Goal: Transaction & Acquisition: Purchase product/service

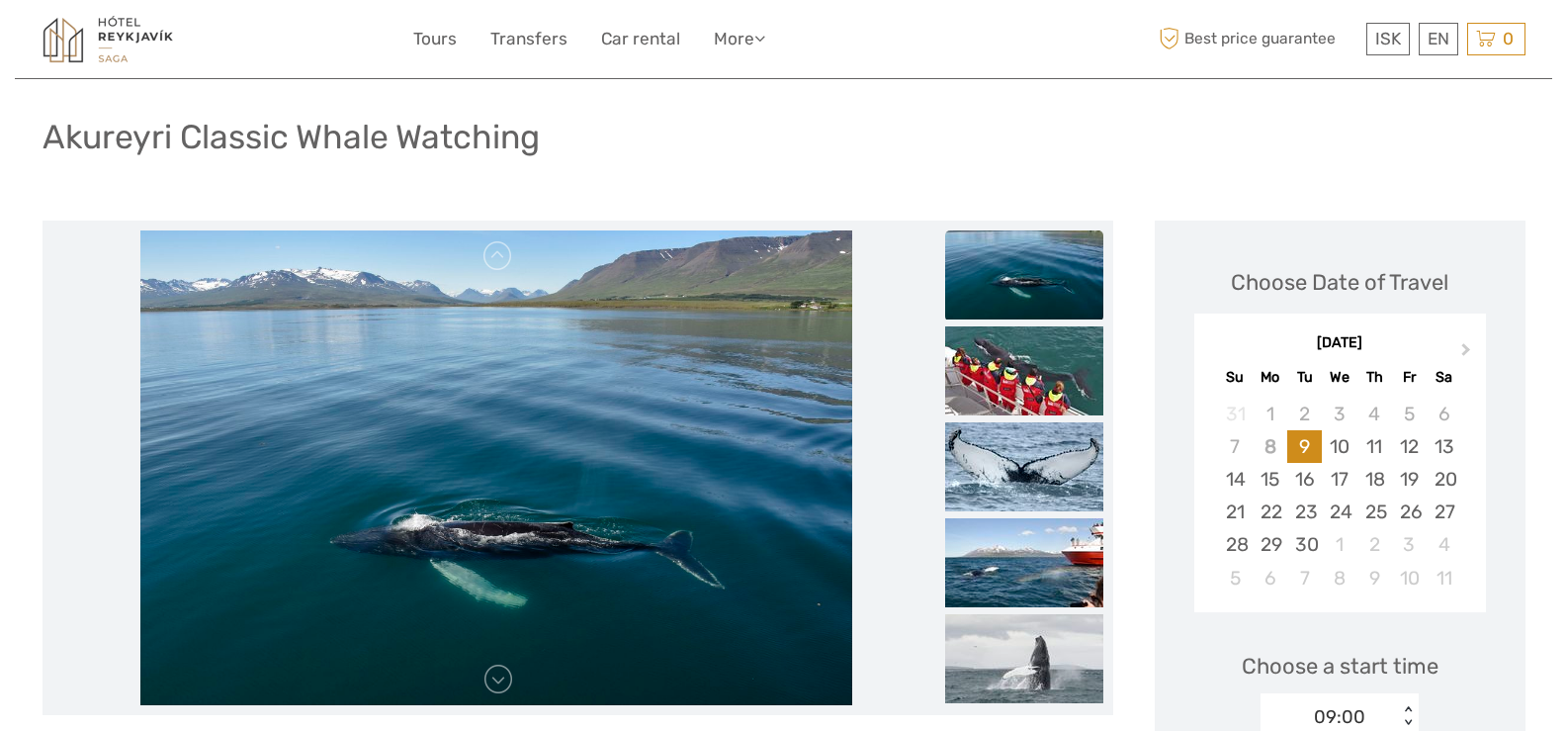
scroll to position [167, 0]
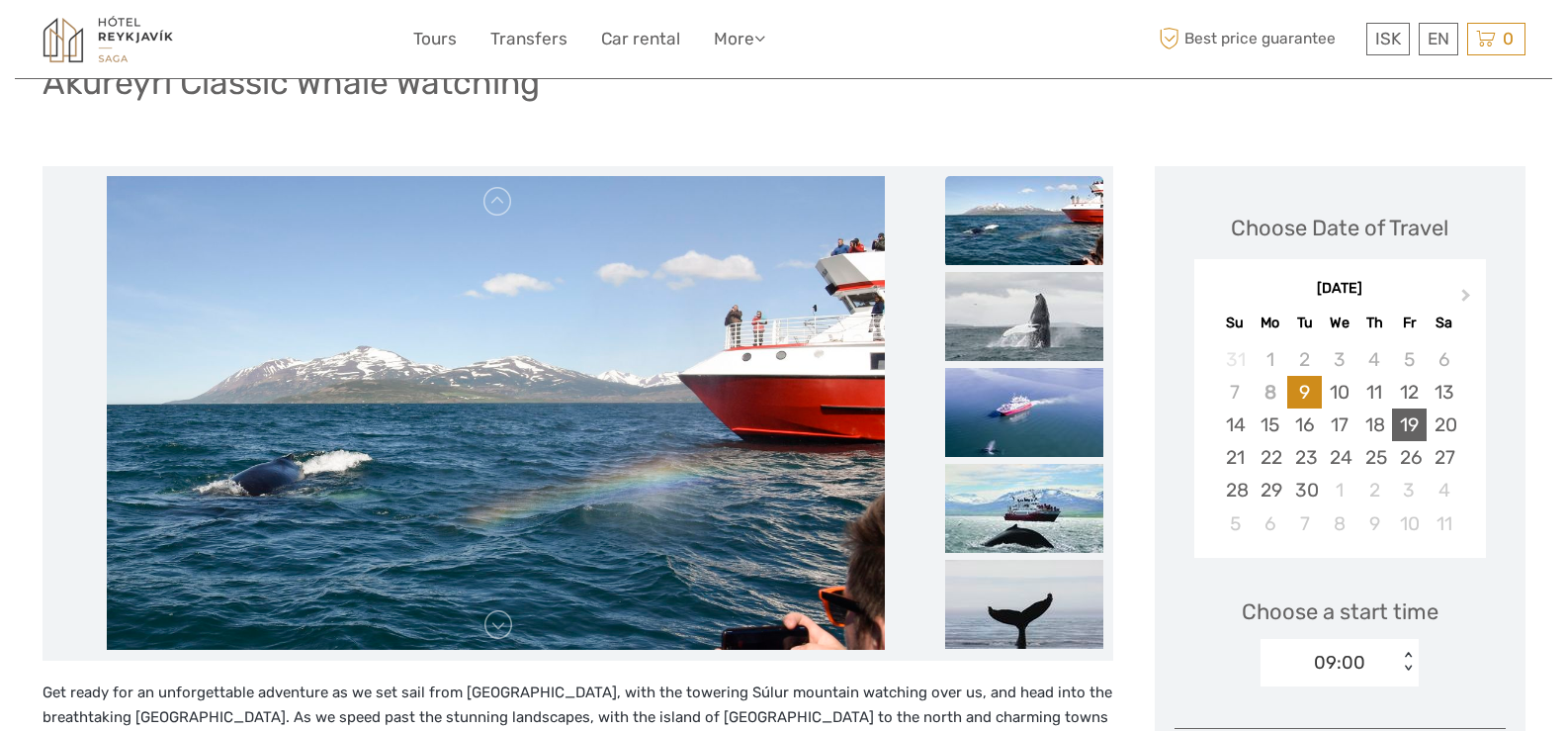
click at [1411, 422] on div "19" at bounding box center [1409, 424] width 35 height 33
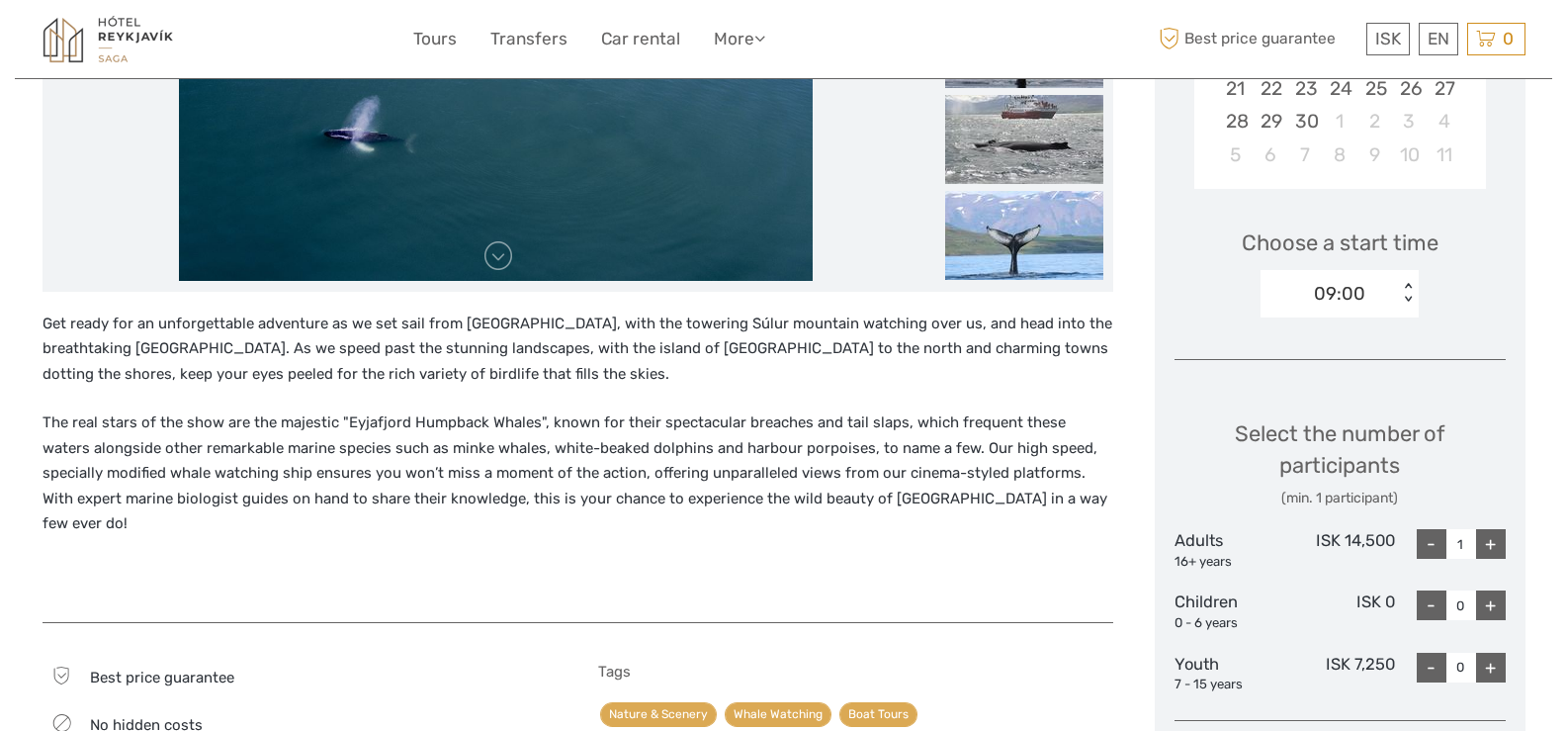
scroll to position [477, 0]
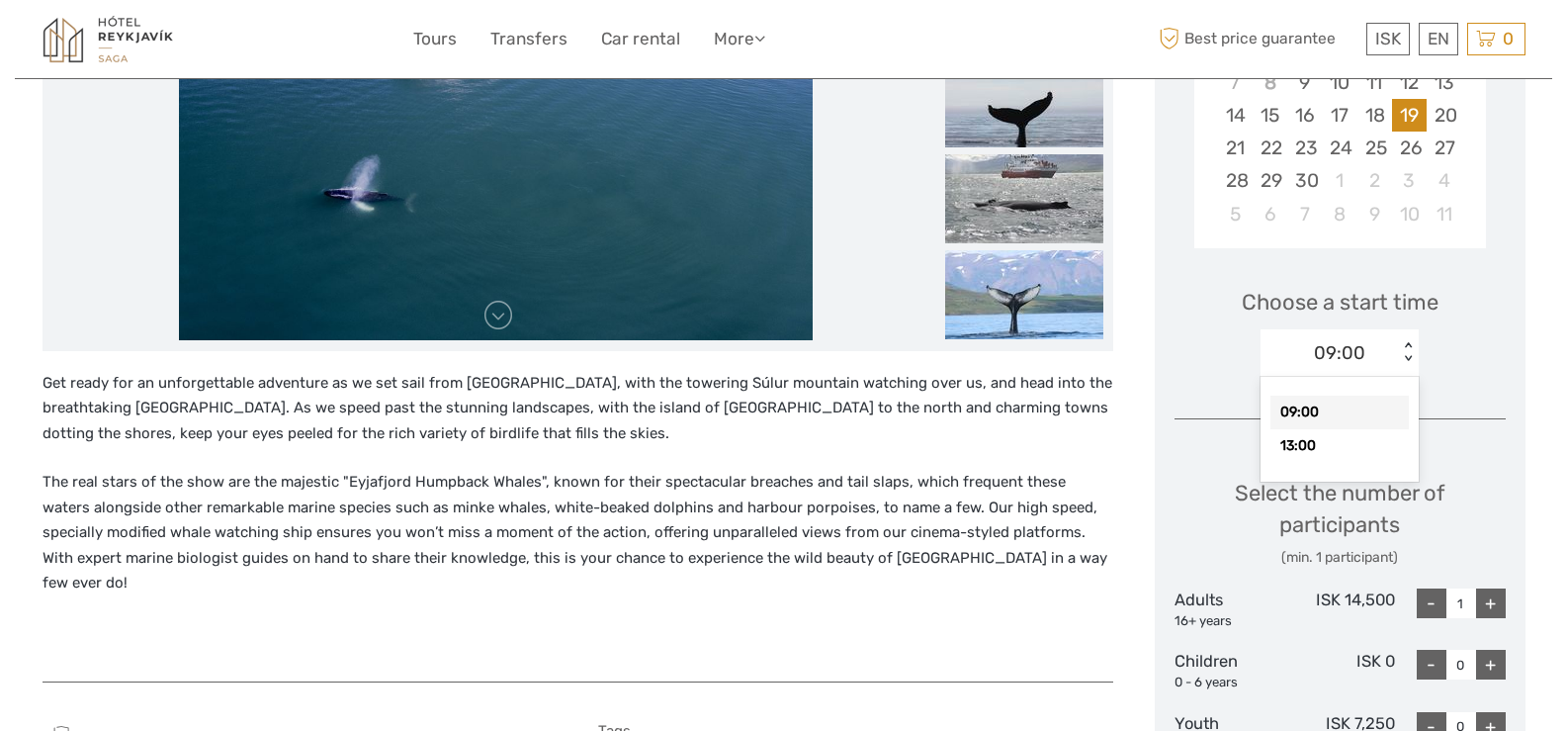
click at [1411, 356] on div "< >" at bounding box center [1408, 352] width 17 height 21
click at [1306, 444] on div "13:00" at bounding box center [1339, 446] width 138 height 34
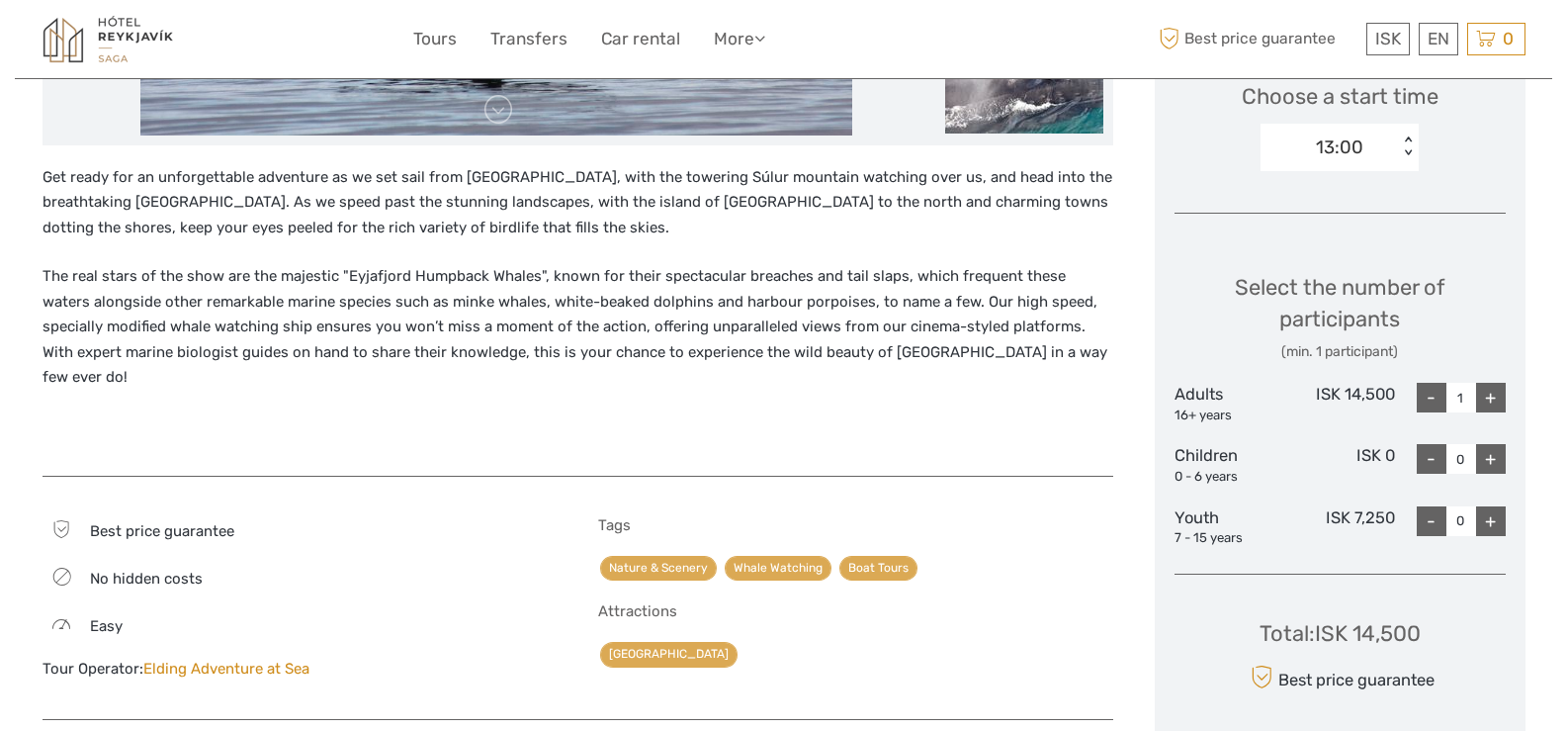
scroll to position [711, 0]
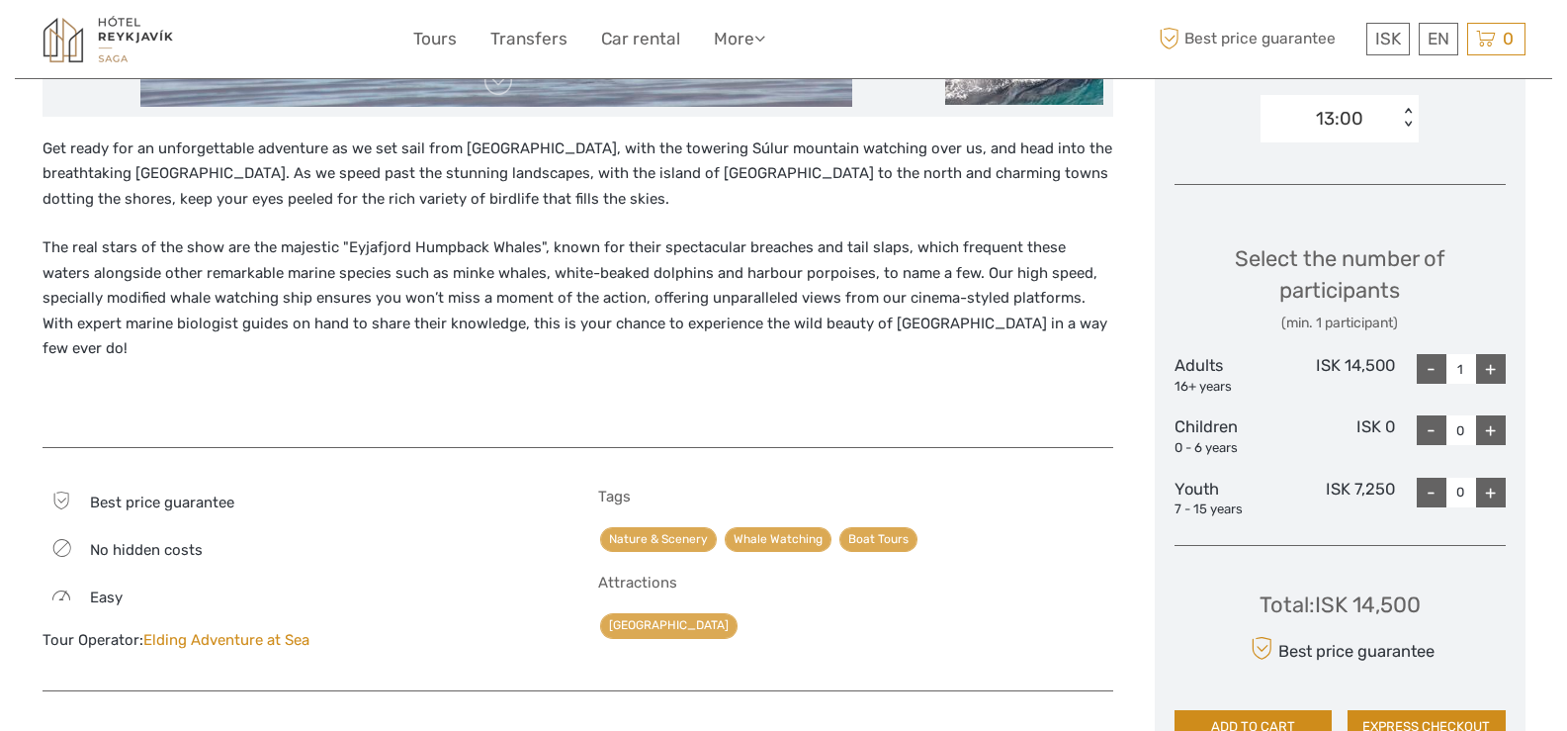
click at [1487, 372] on div "+" at bounding box center [1491, 369] width 30 height 30
type input "2"
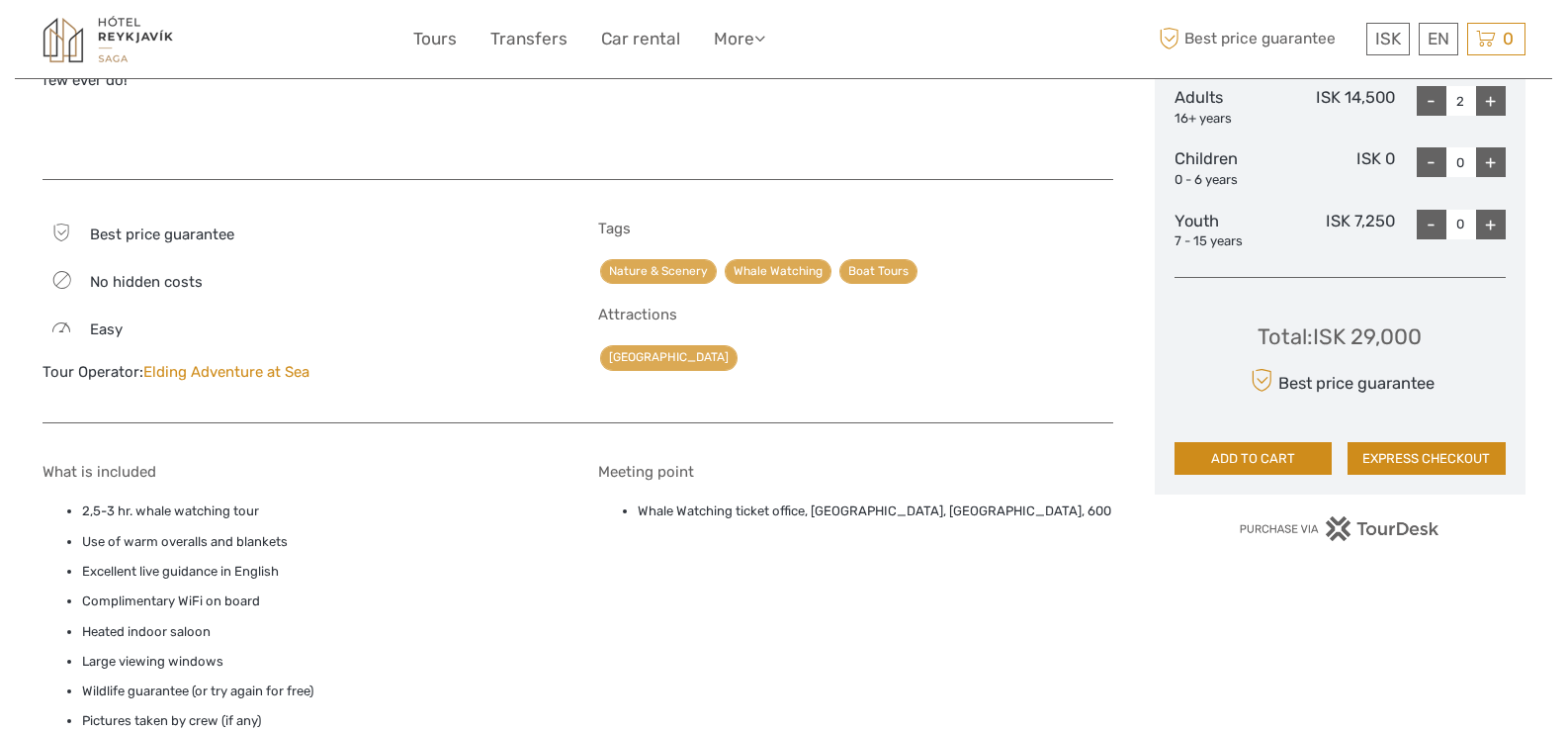
scroll to position [1016, 0]
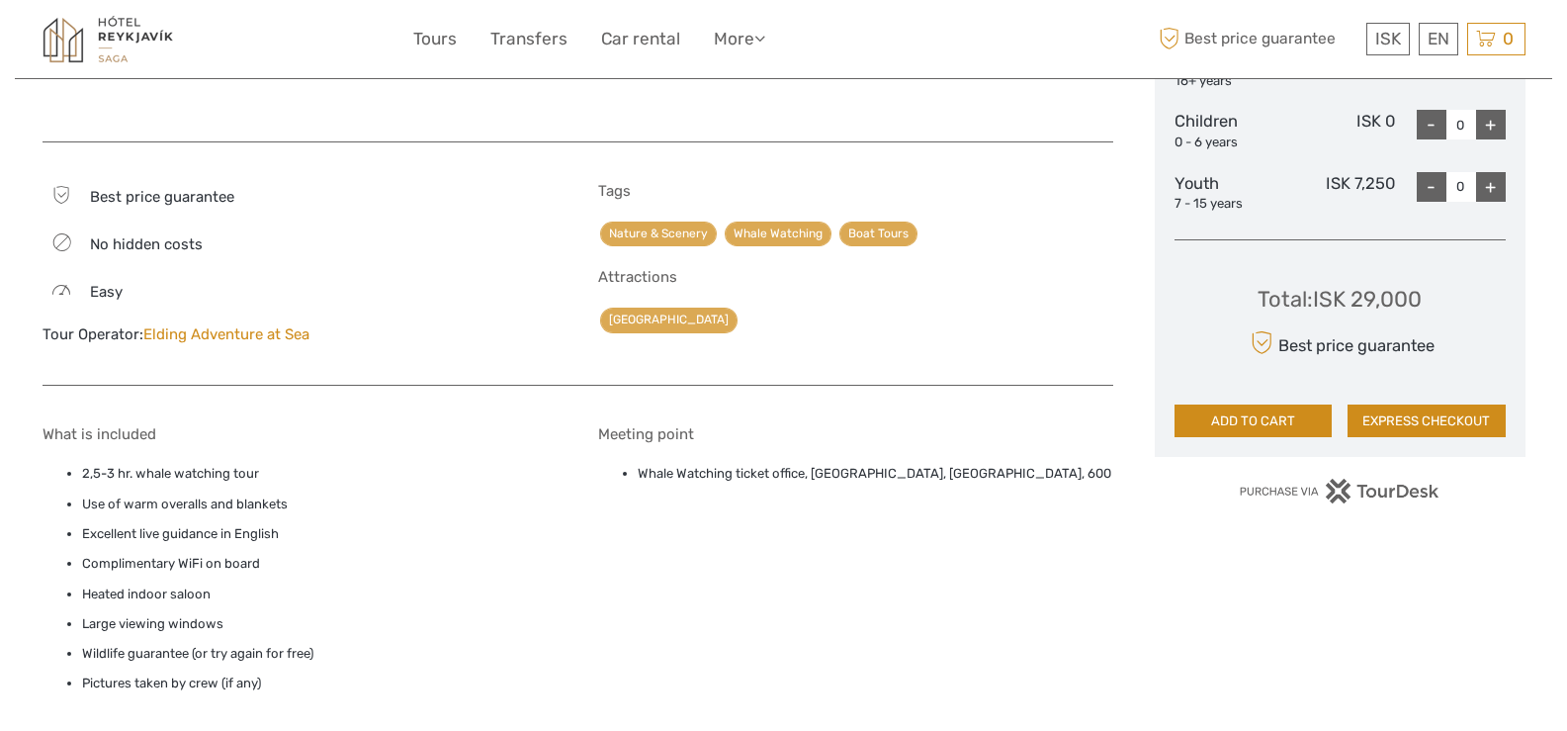
click at [1253, 425] on button "ADD TO CART" at bounding box center [1254, 421] width 158 height 34
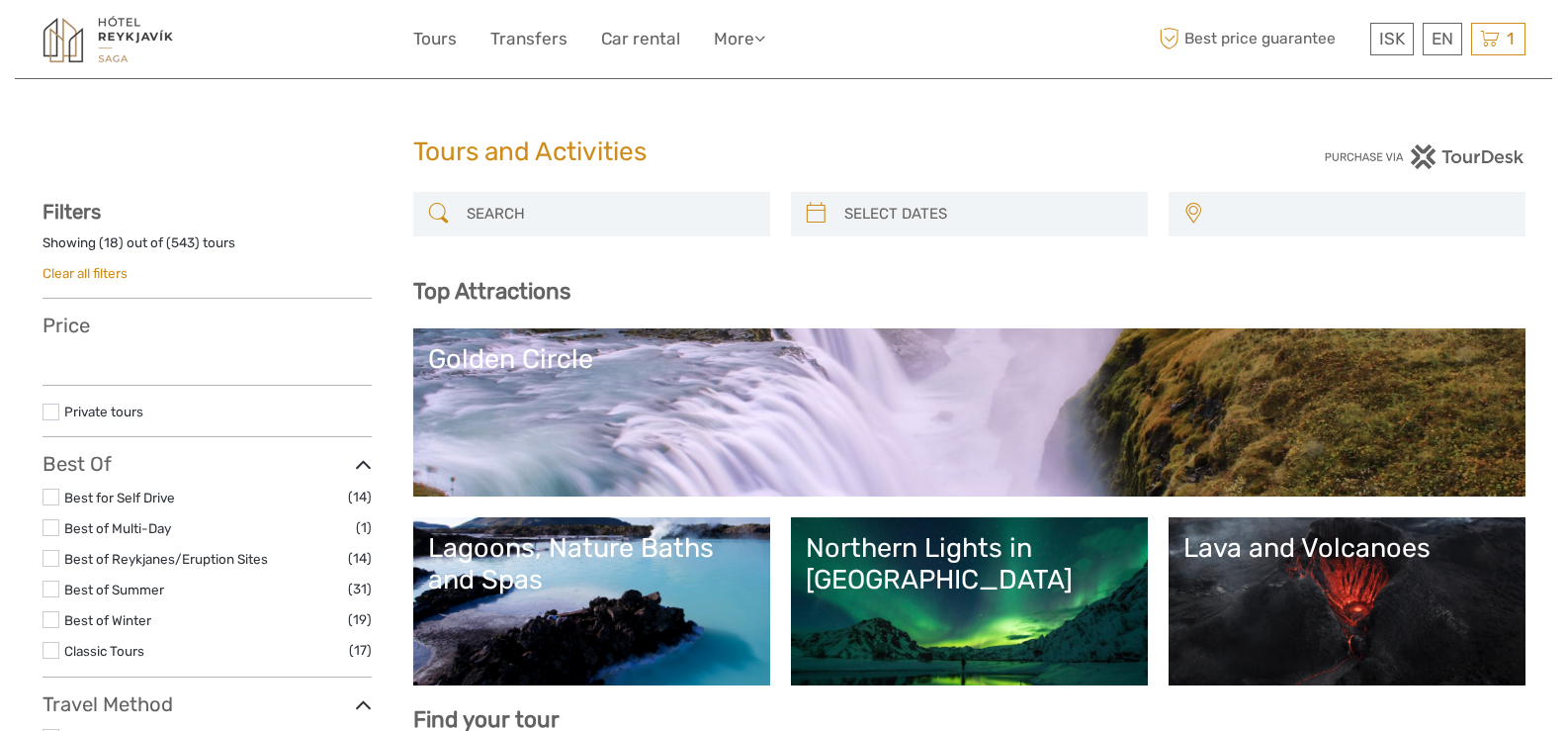
select select
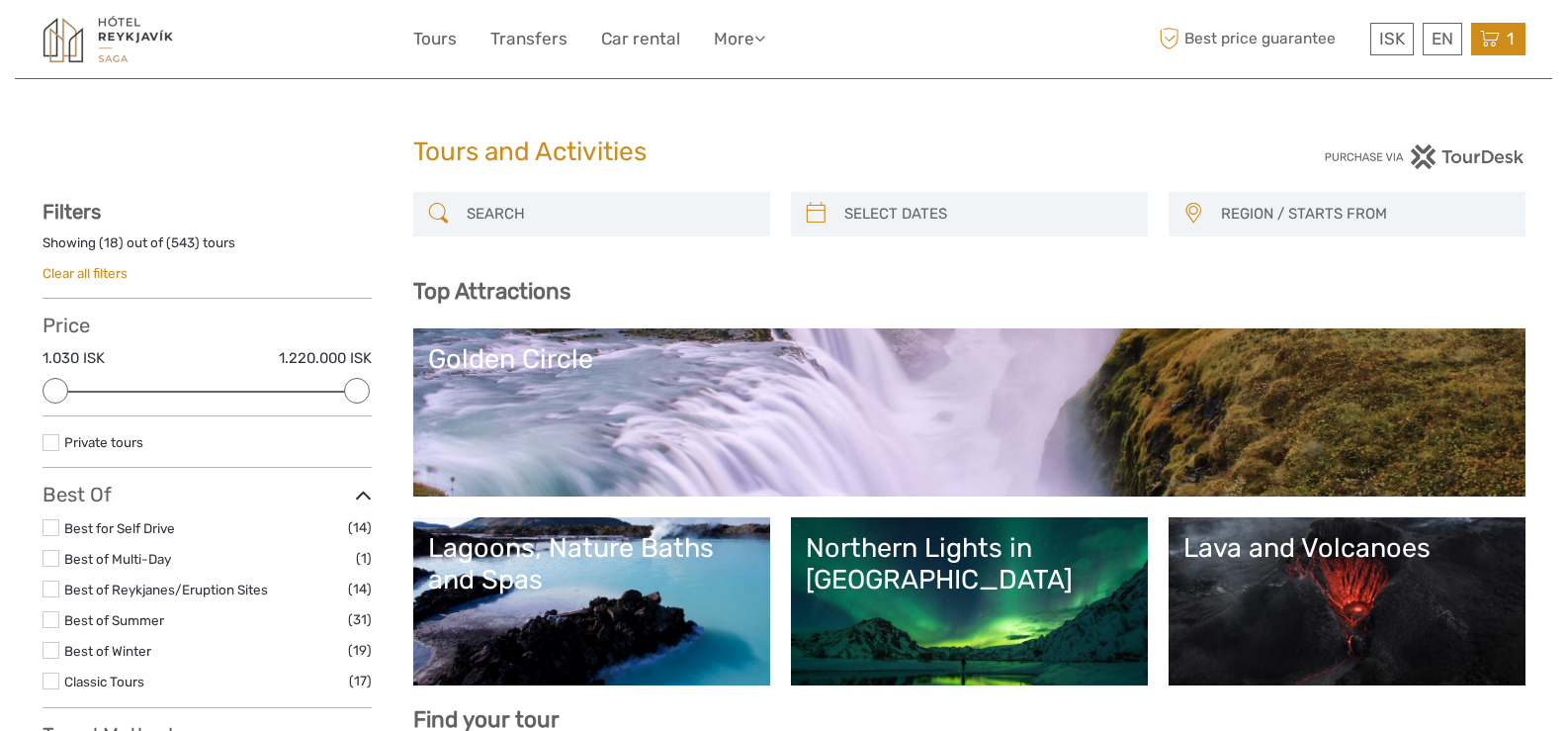
click at [1489, 37] on icon at bounding box center [1490, 39] width 20 height 25
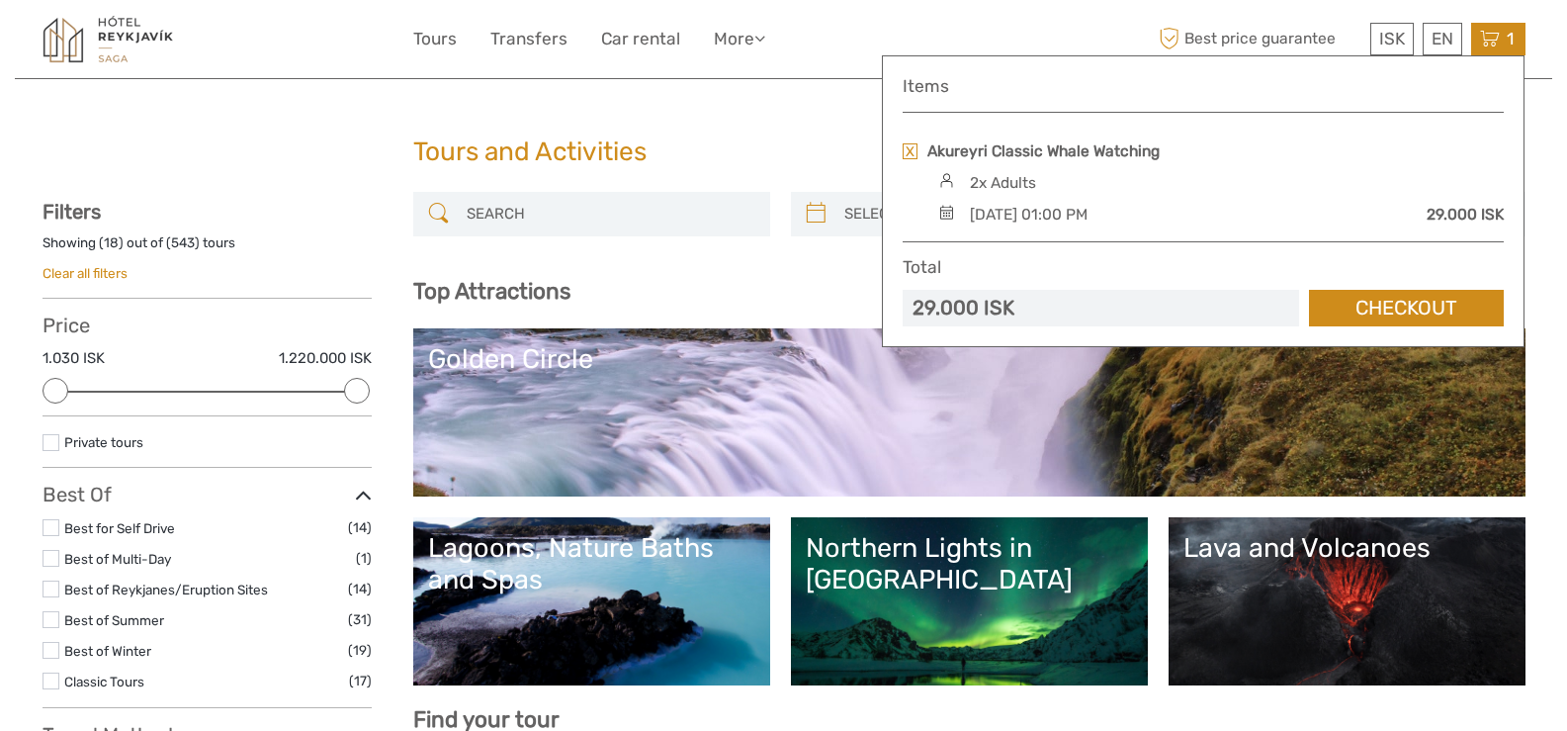
click at [1404, 305] on link "Checkout" at bounding box center [1406, 308] width 195 height 37
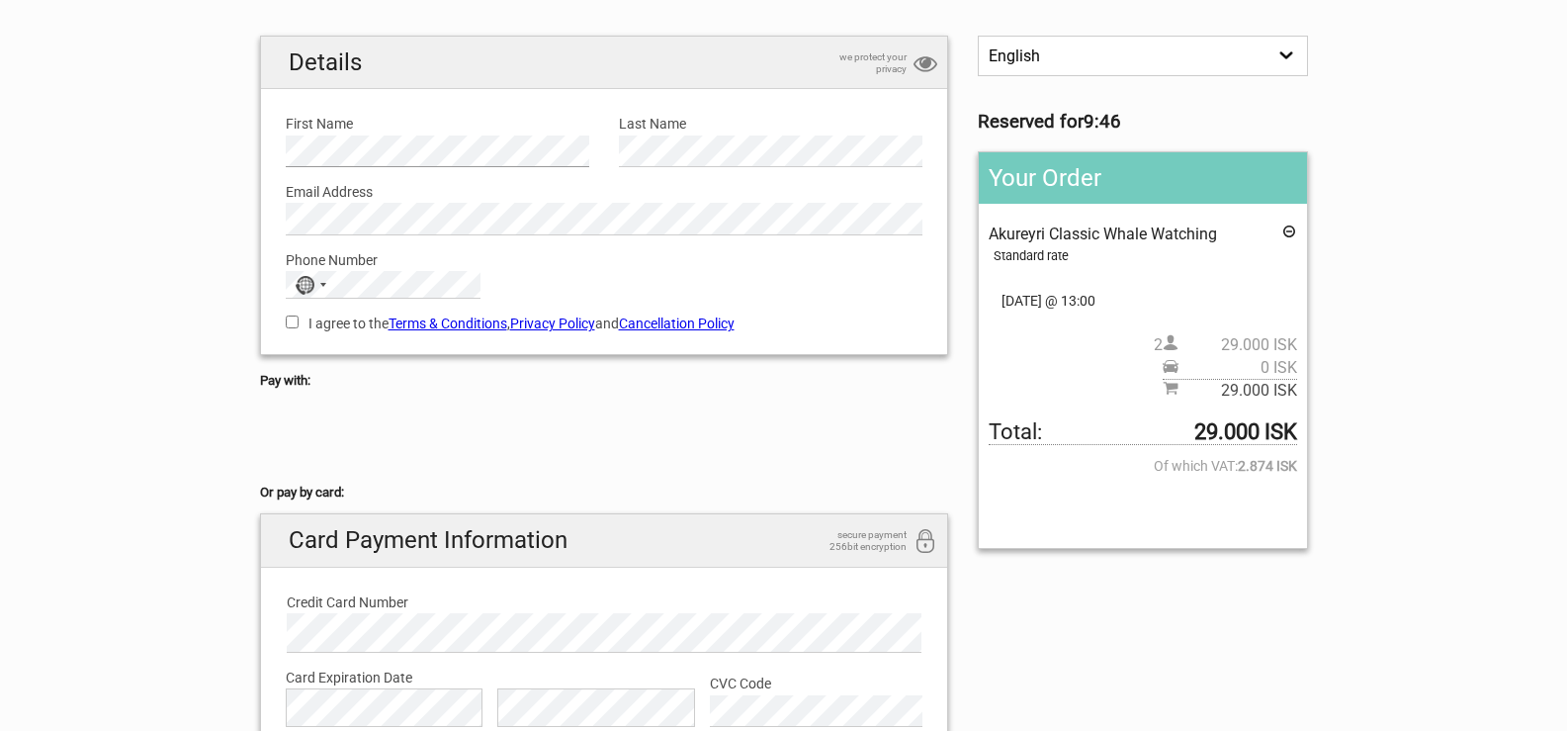
scroll to position [147, 0]
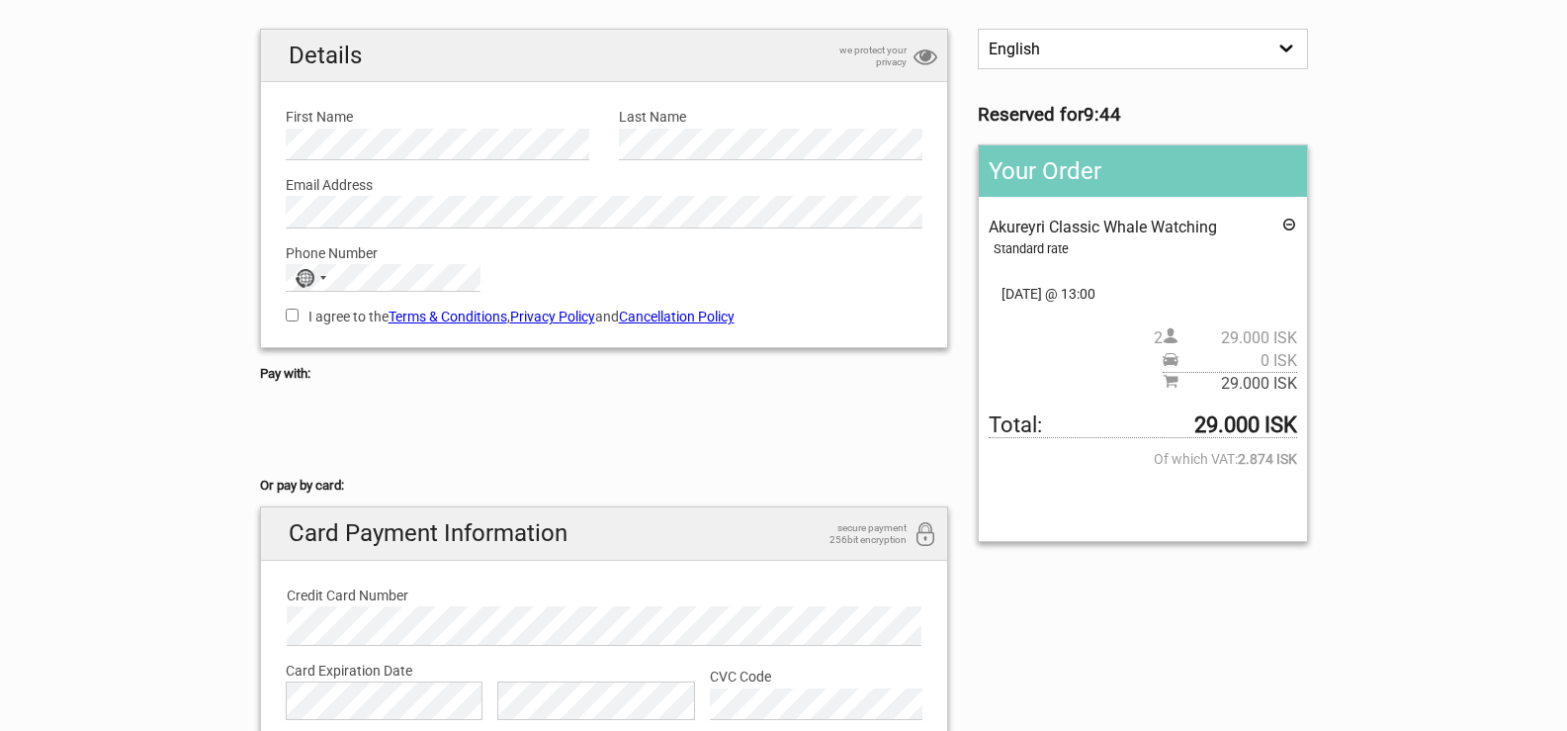
click at [293, 315] on input "I agree to the Terms & Conditions , Privacy Policy and Cancellation Policy" at bounding box center [292, 314] width 13 height 13
checkbox input "true"
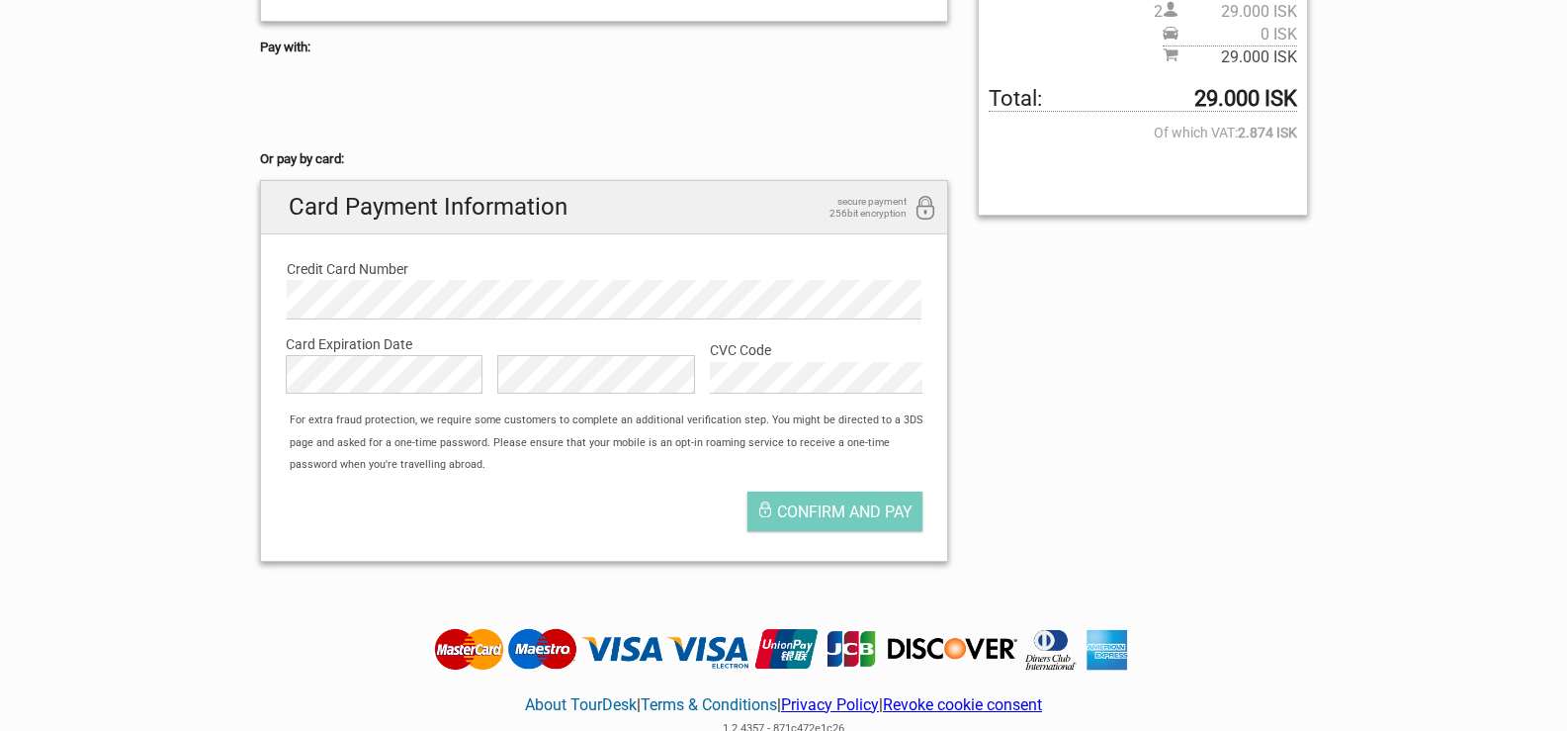
scroll to position [476, 0]
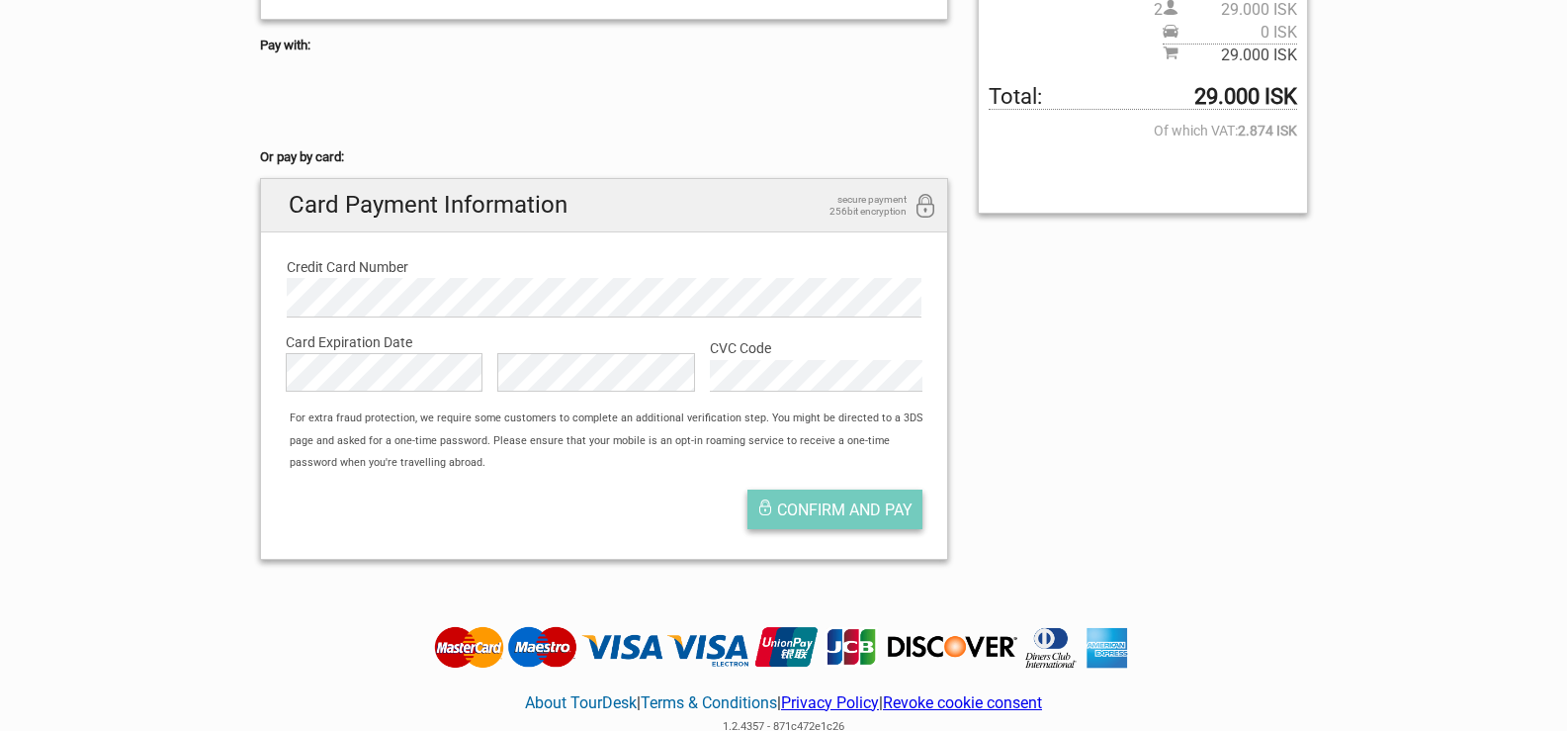
click at [851, 500] on span "Confirm and pay" at bounding box center [844, 509] width 135 height 19
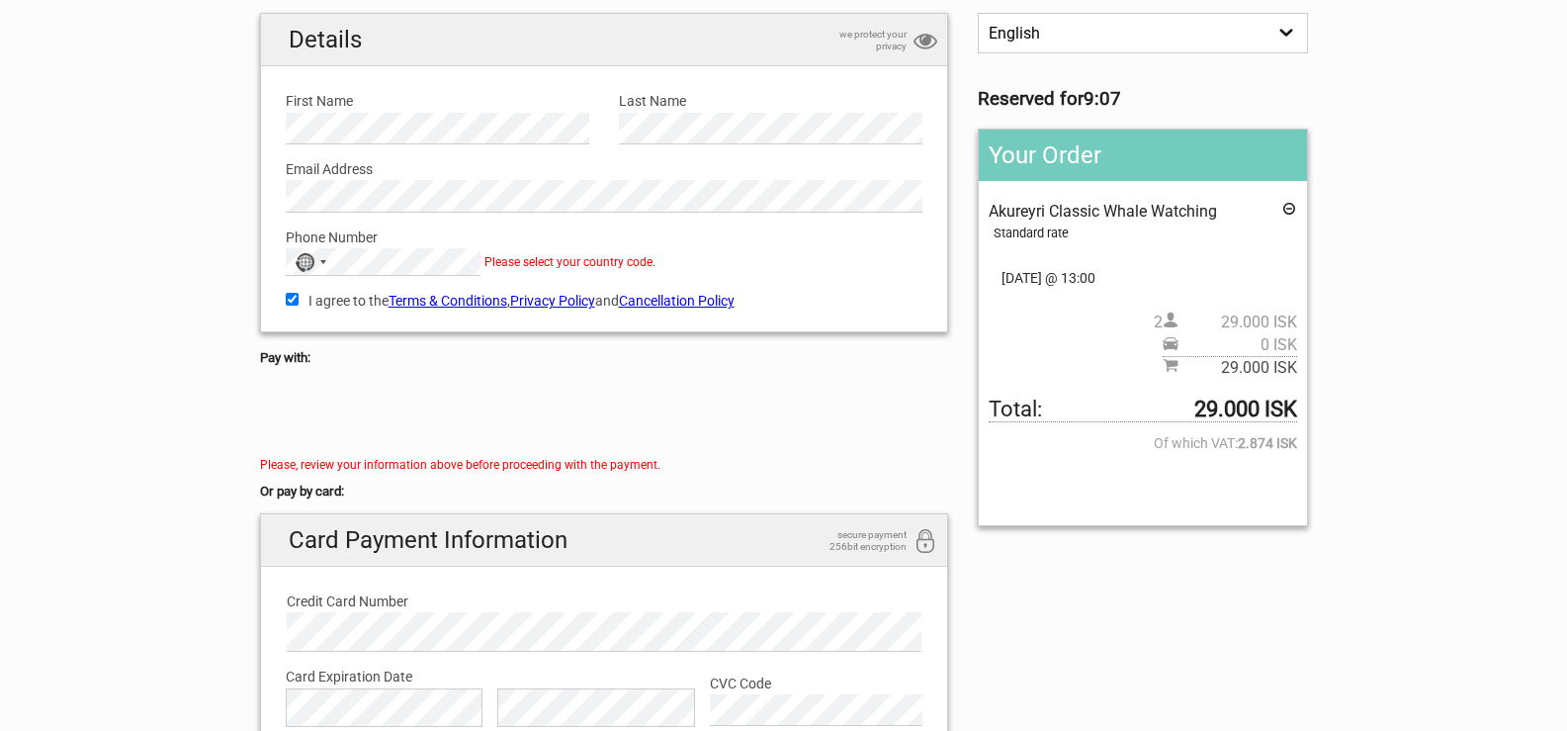
scroll to position [142, 0]
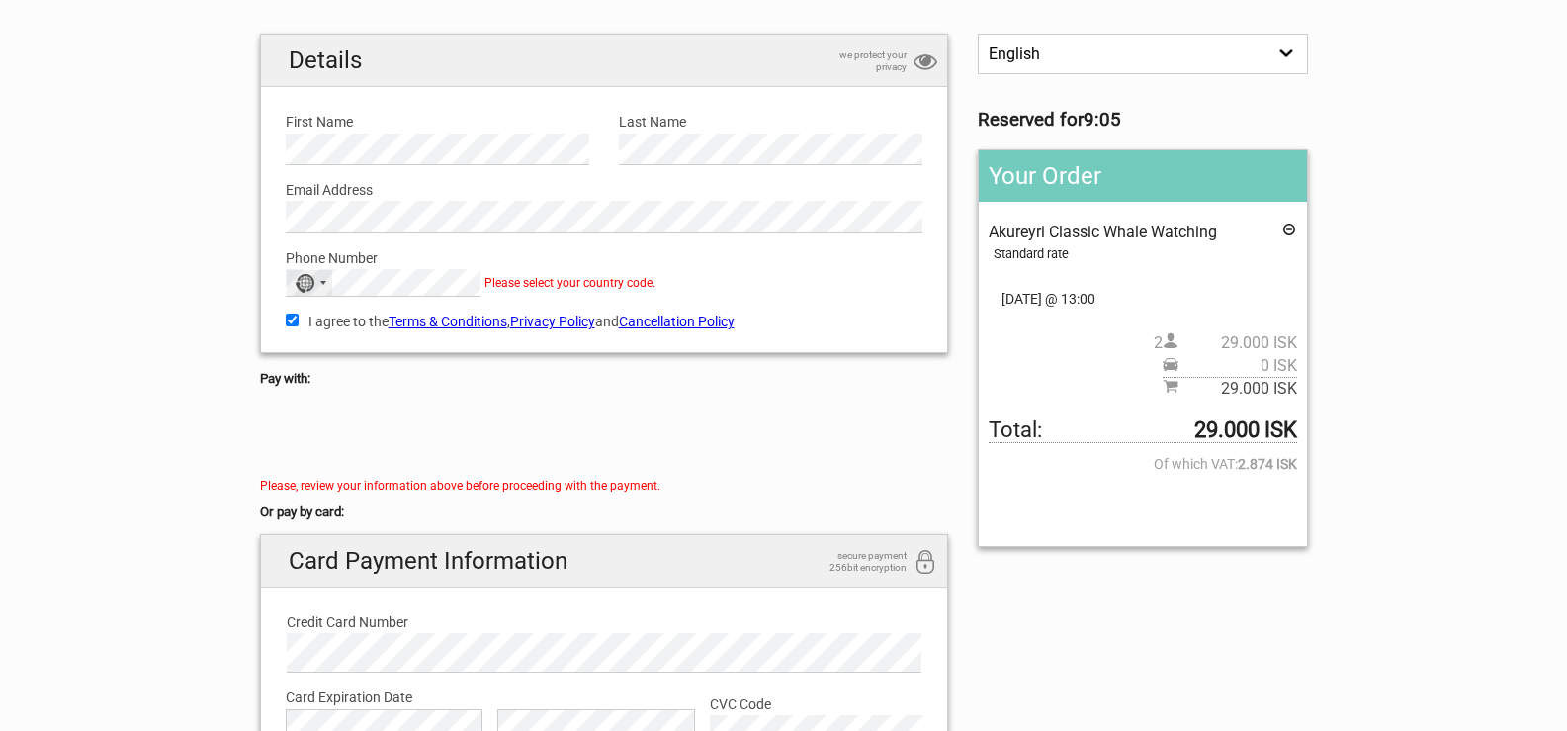
click at [321, 285] on div "Selected country" at bounding box center [323, 283] width 6 height 4
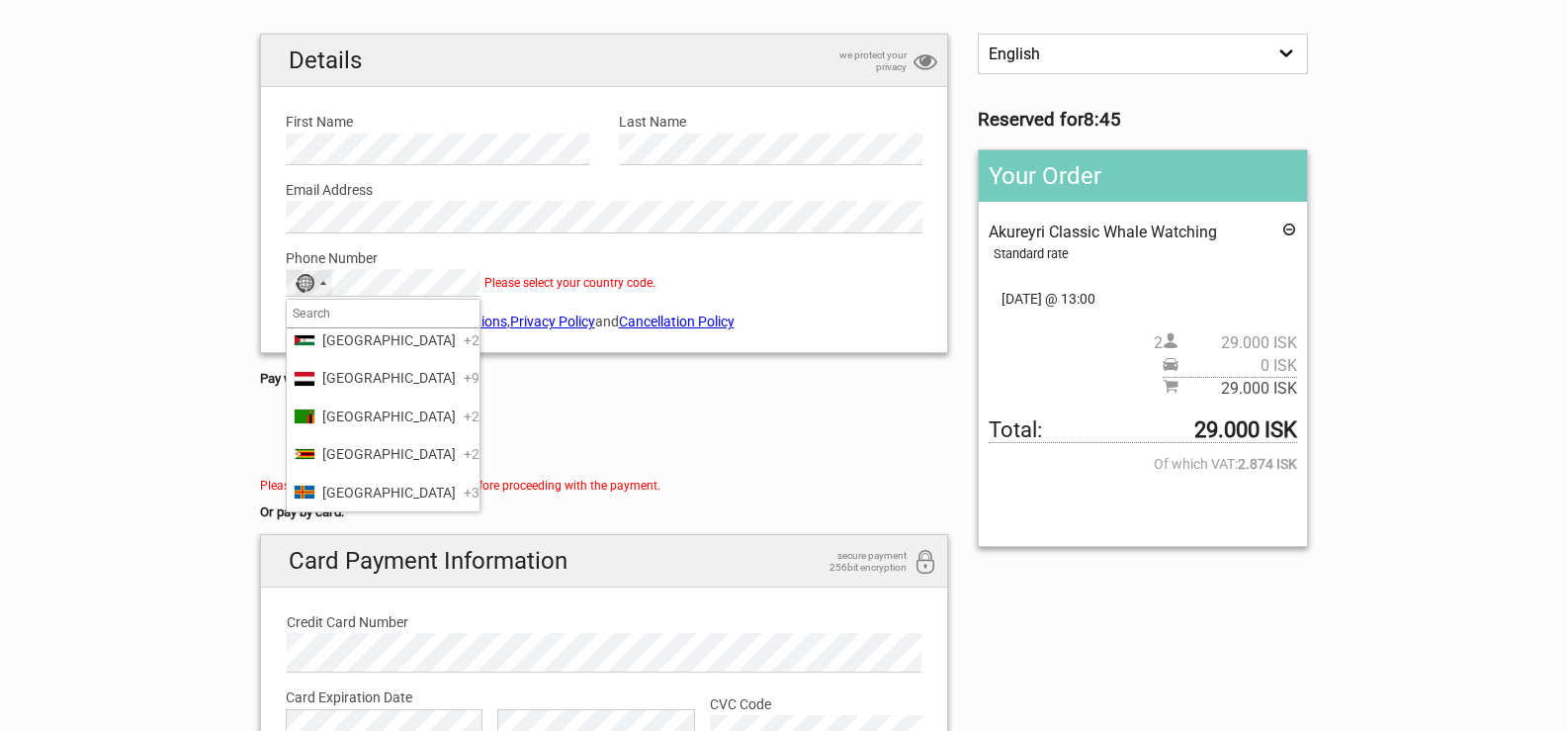
scroll to position [9390, 0]
click at [395, 47] on span "United States" at bounding box center [388, 37] width 133 height 22
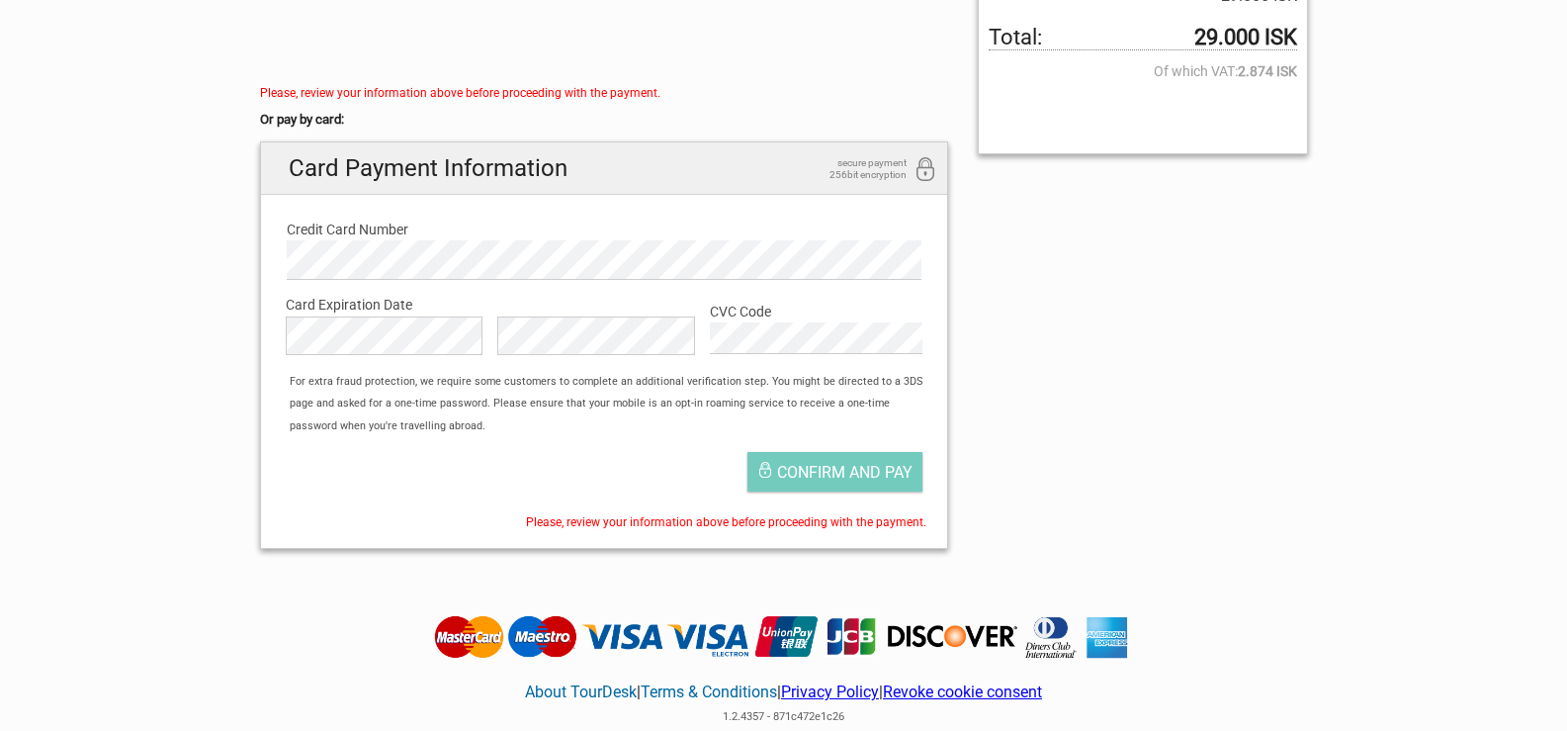
scroll to position [541, 0]
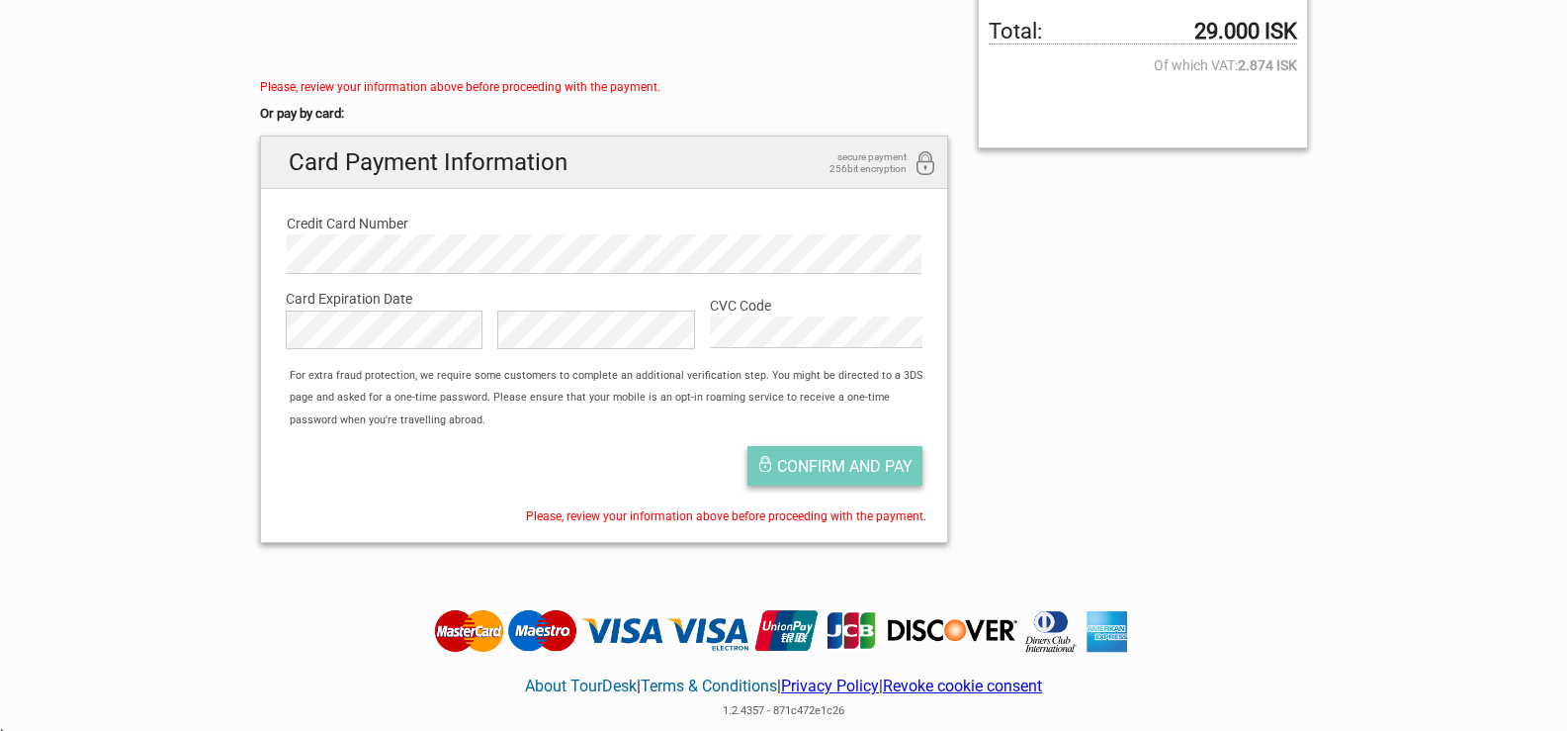
click at [841, 467] on span "Confirm and pay" at bounding box center [844, 466] width 135 height 19
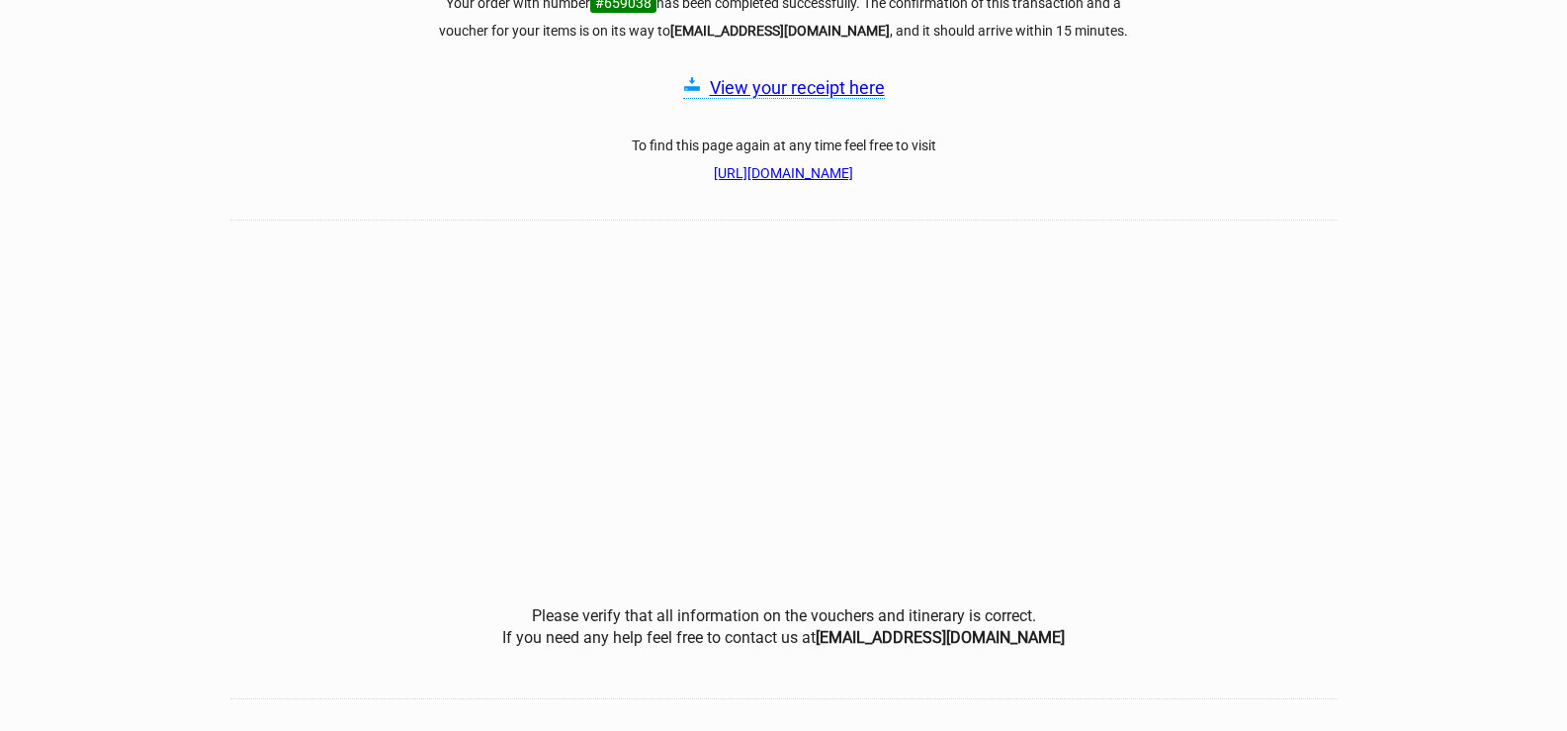
scroll to position [253, 0]
